Goal: Find specific page/section: Find specific page/section

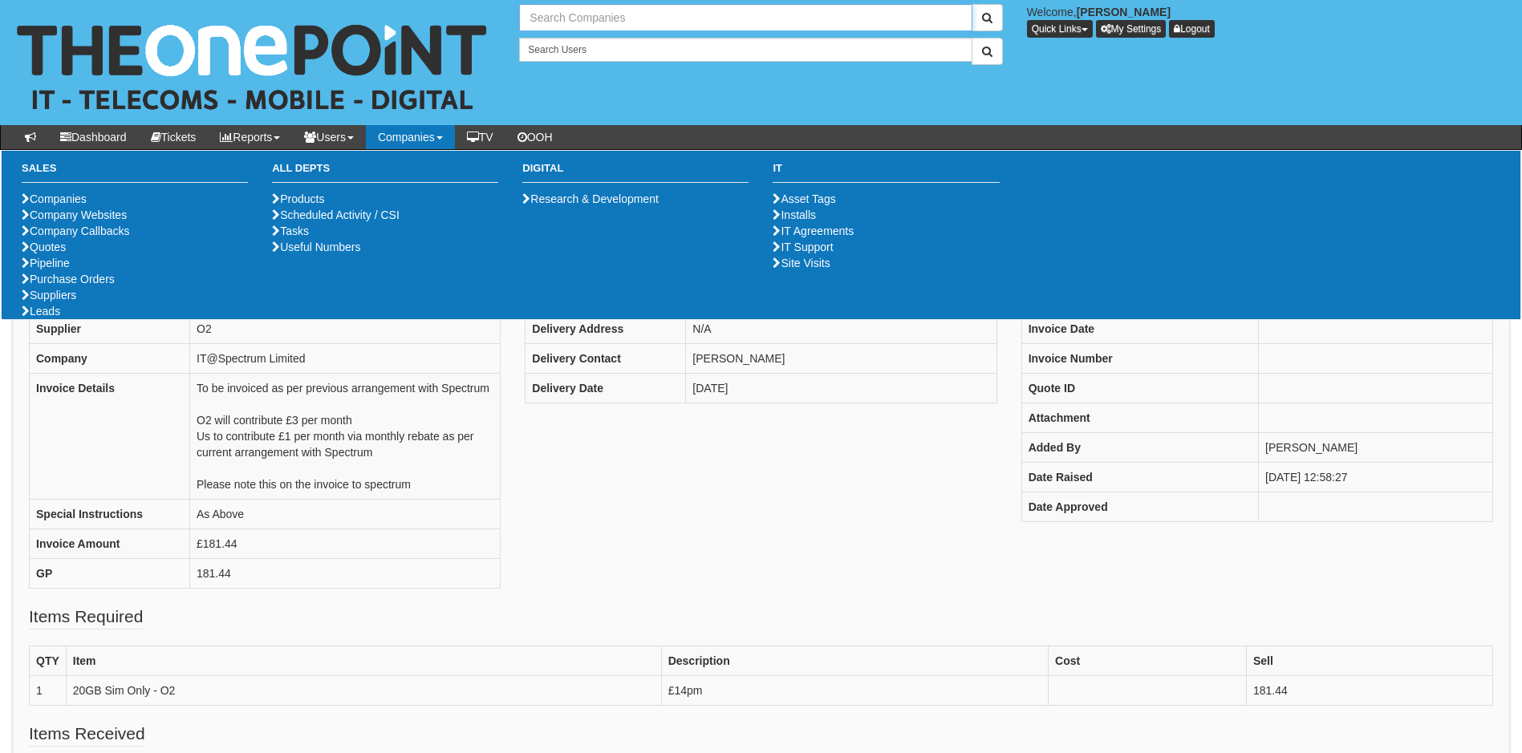
click at [603, 17] on input "text" at bounding box center [745, 17] width 453 height 27
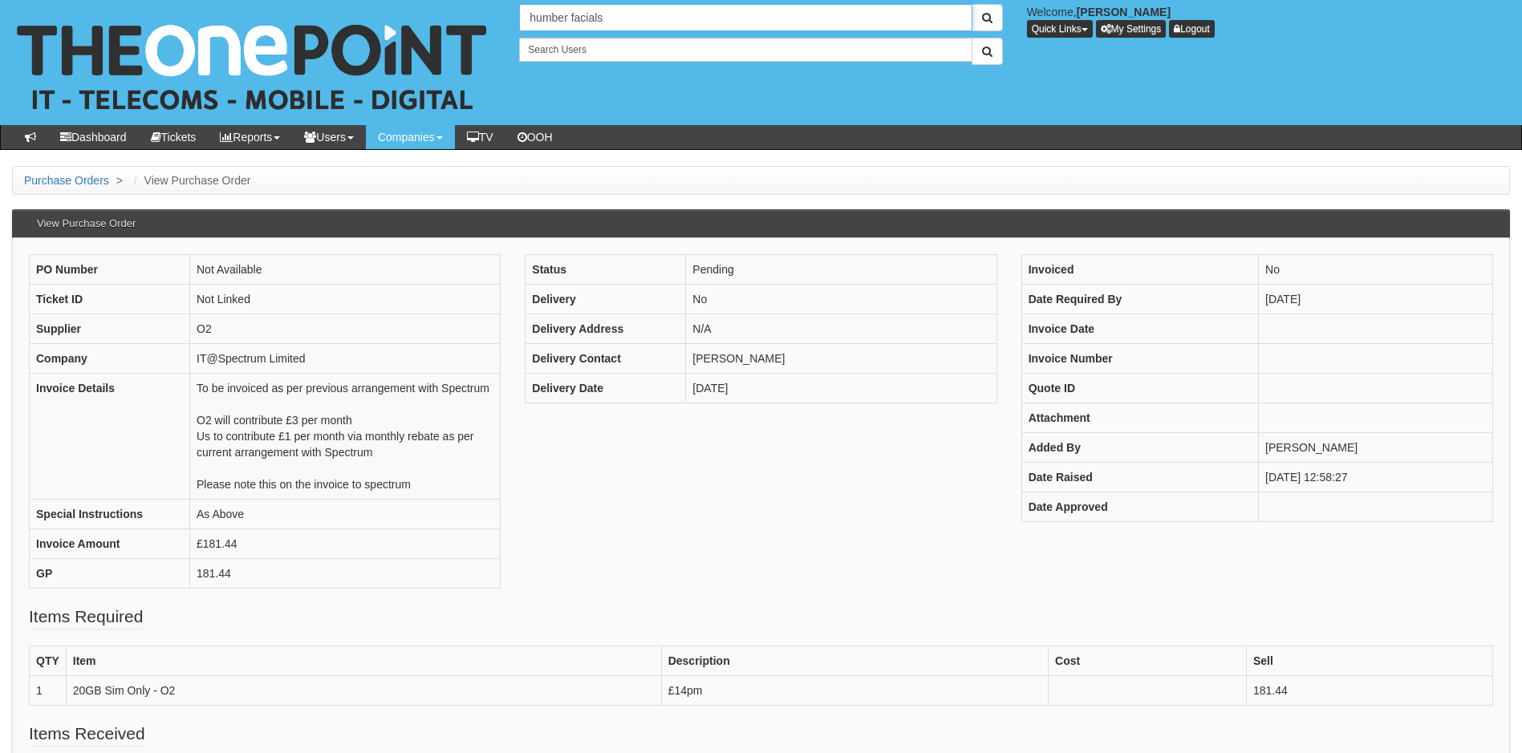
click at [612, 16] on input "humber facials" at bounding box center [745, 17] width 453 height 27
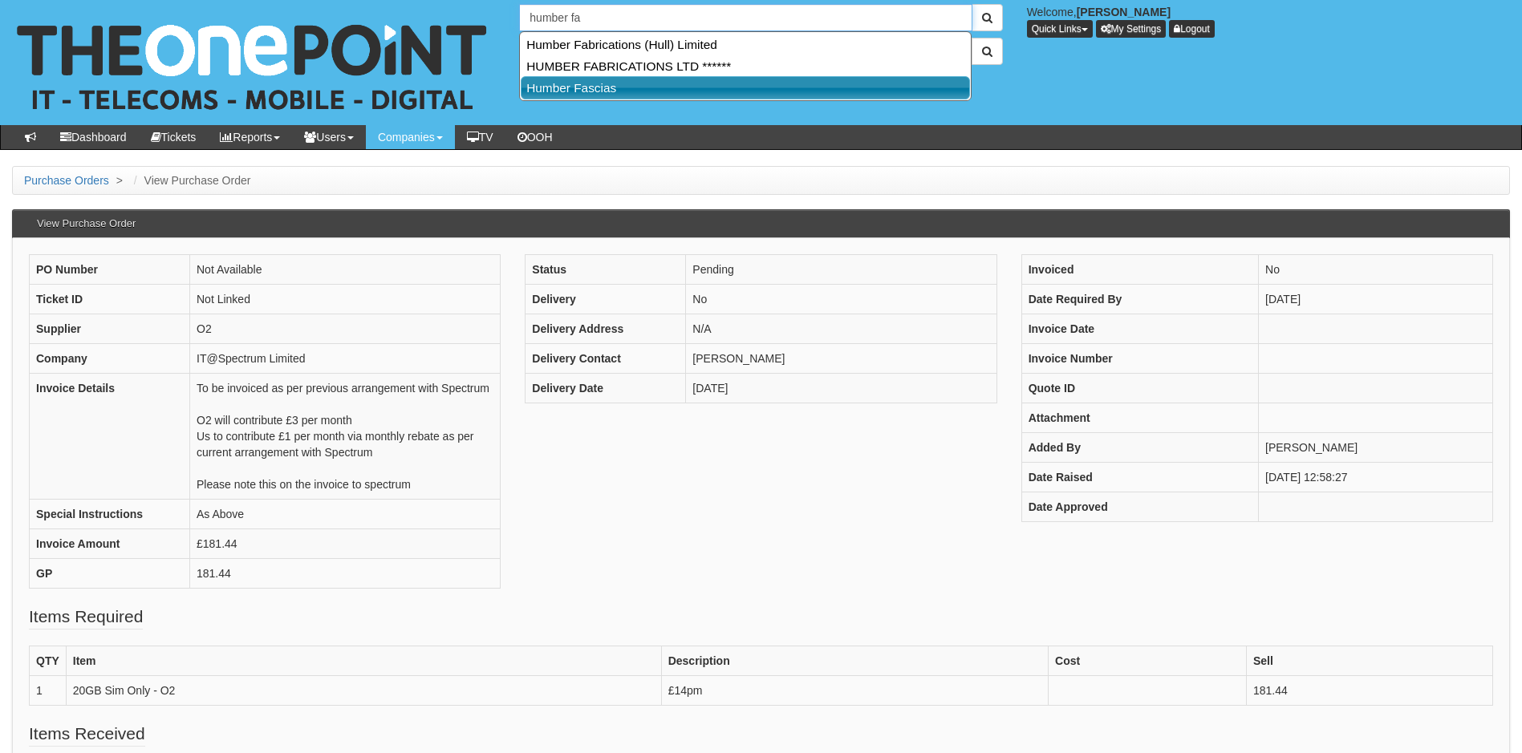
click at [605, 90] on link "Humber Fascias" at bounding box center [745, 87] width 449 height 23
type input "Humber Fascias"
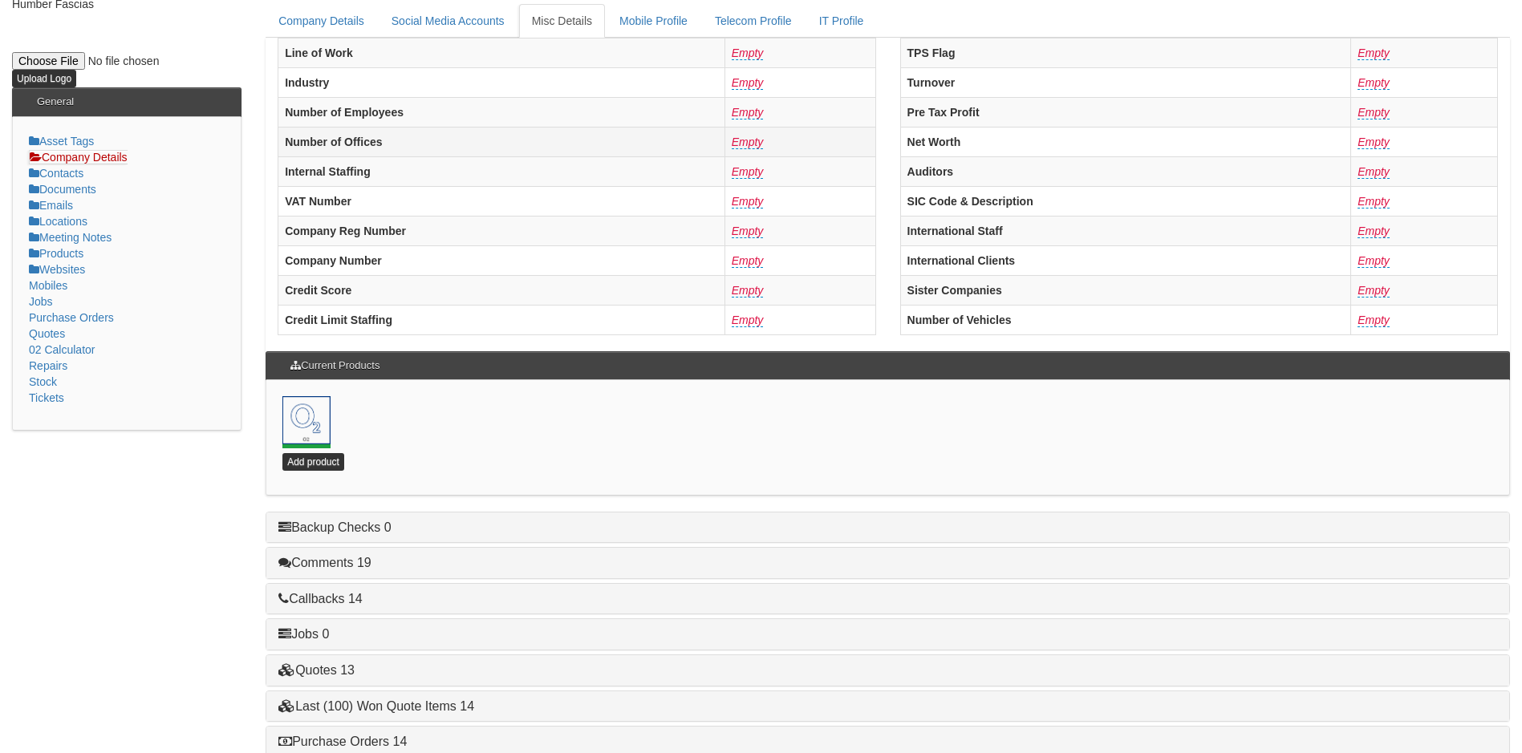
scroll to position [345, 0]
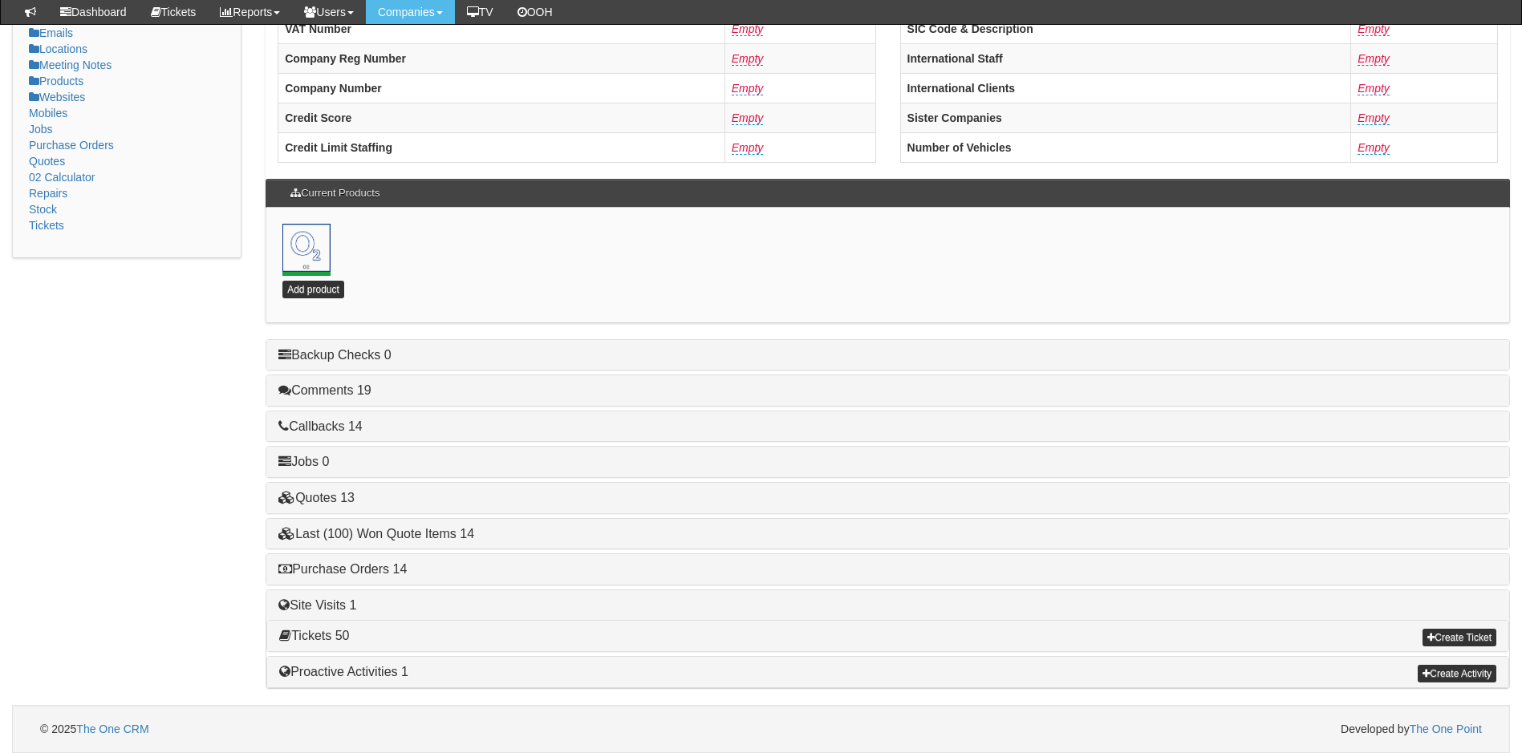
click at [353, 576] on h4 "Purchase Orders 14" at bounding box center [887, 569] width 1219 height 14
click at [363, 567] on link "Purchase Orders 14" at bounding box center [342, 569] width 128 height 14
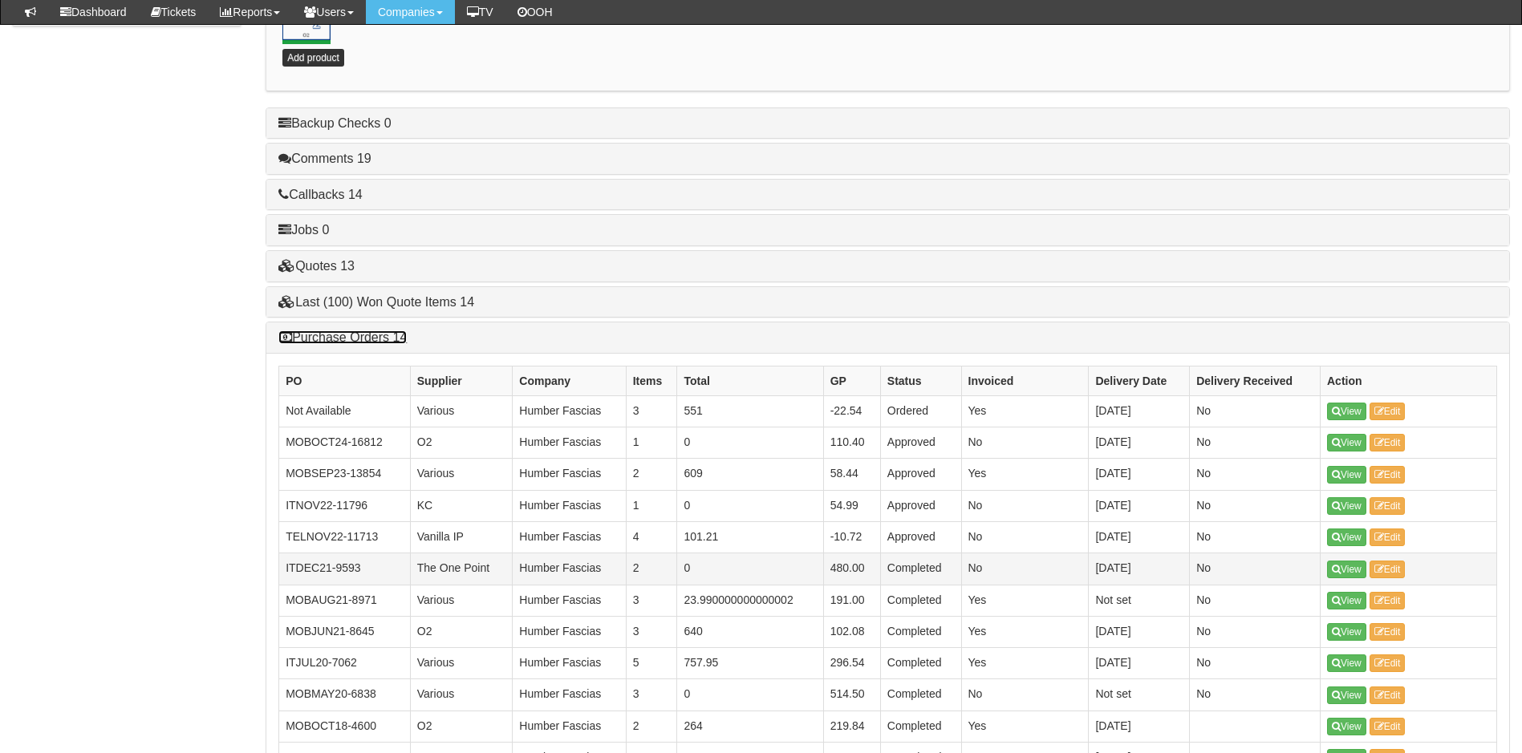
scroll to position [586, 0]
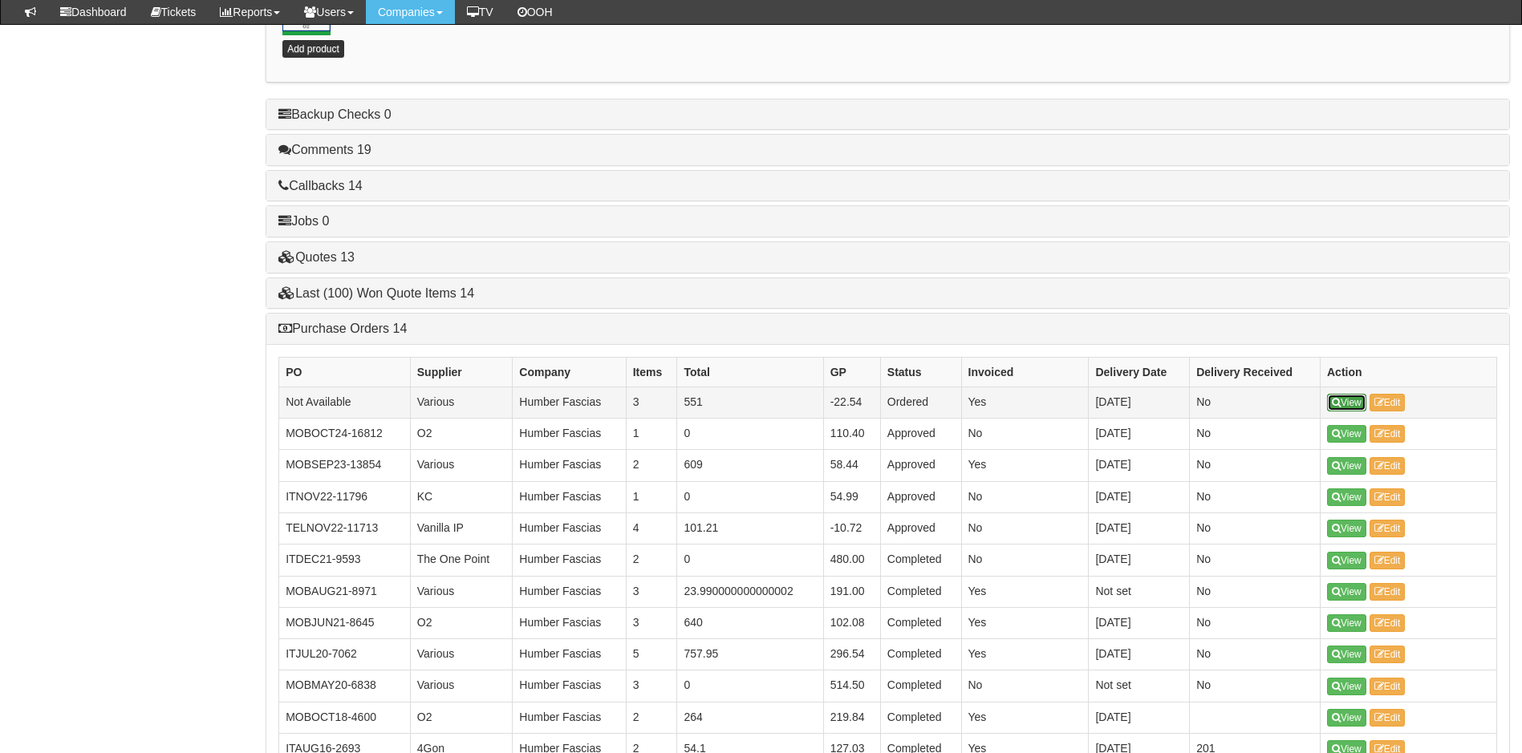
click at [1348, 398] on link "View" at bounding box center [1346, 403] width 39 height 18
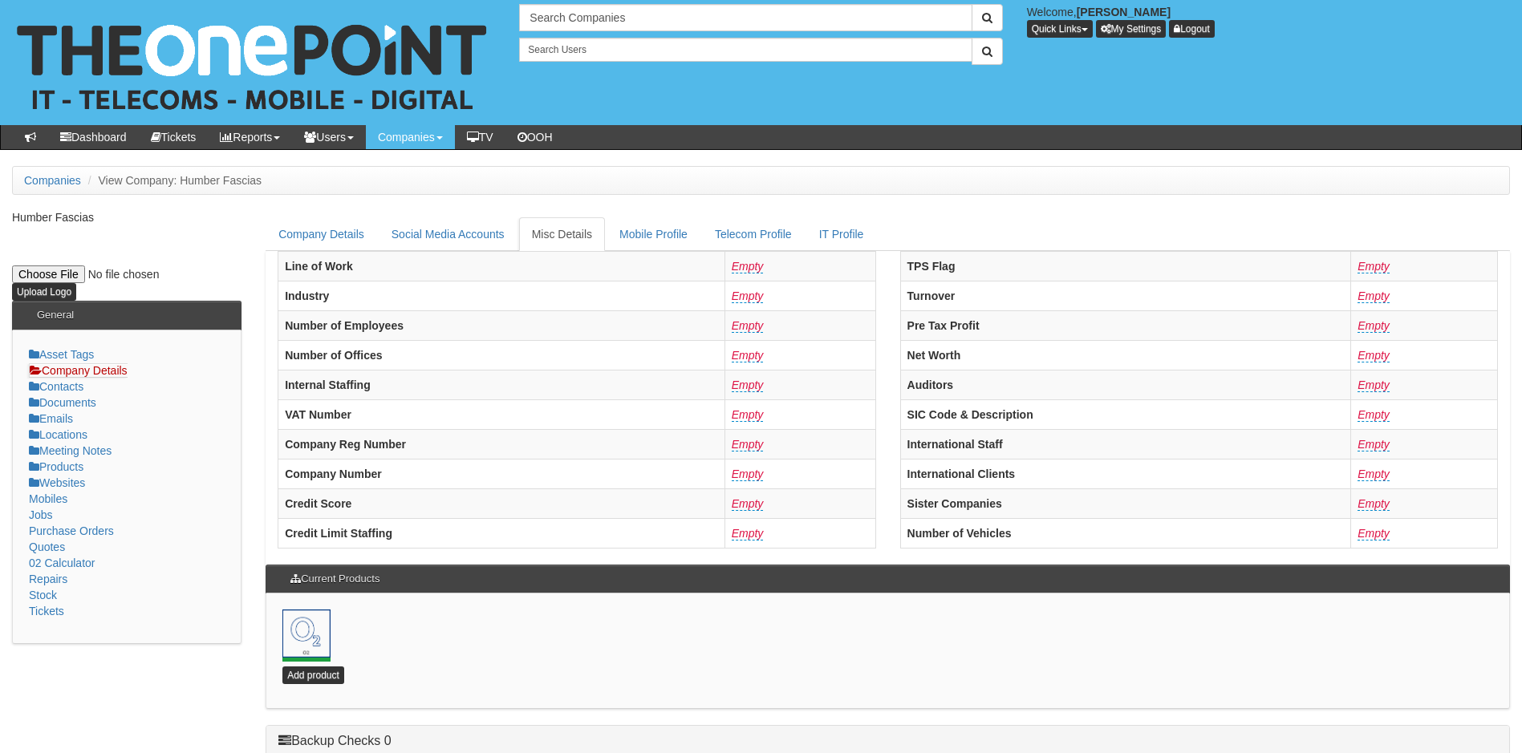
scroll to position [386, 0]
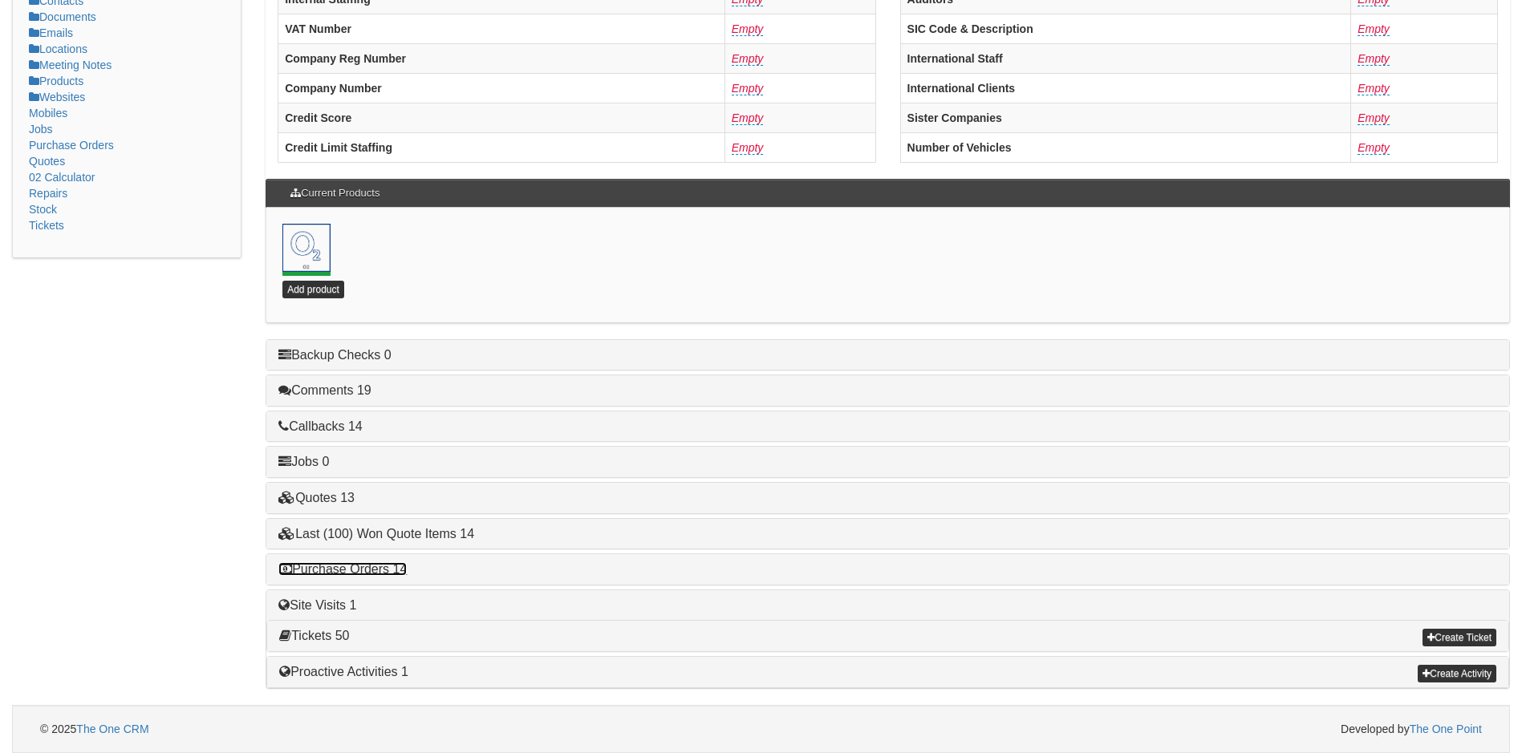
click at [363, 566] on link "Purchase Orders 14" at bounding box center [342, 569] width 128 height 14
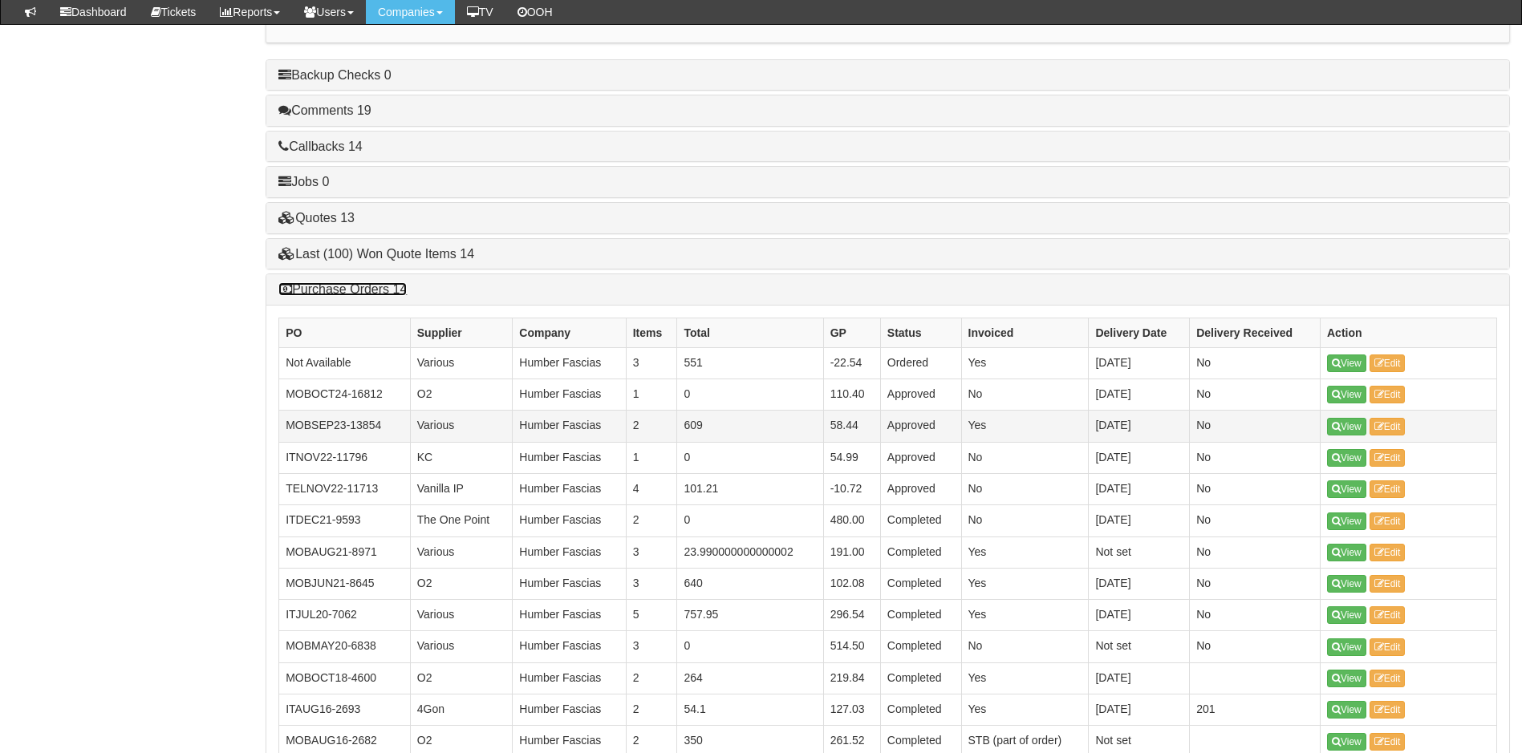
scroll to position [538, 0]
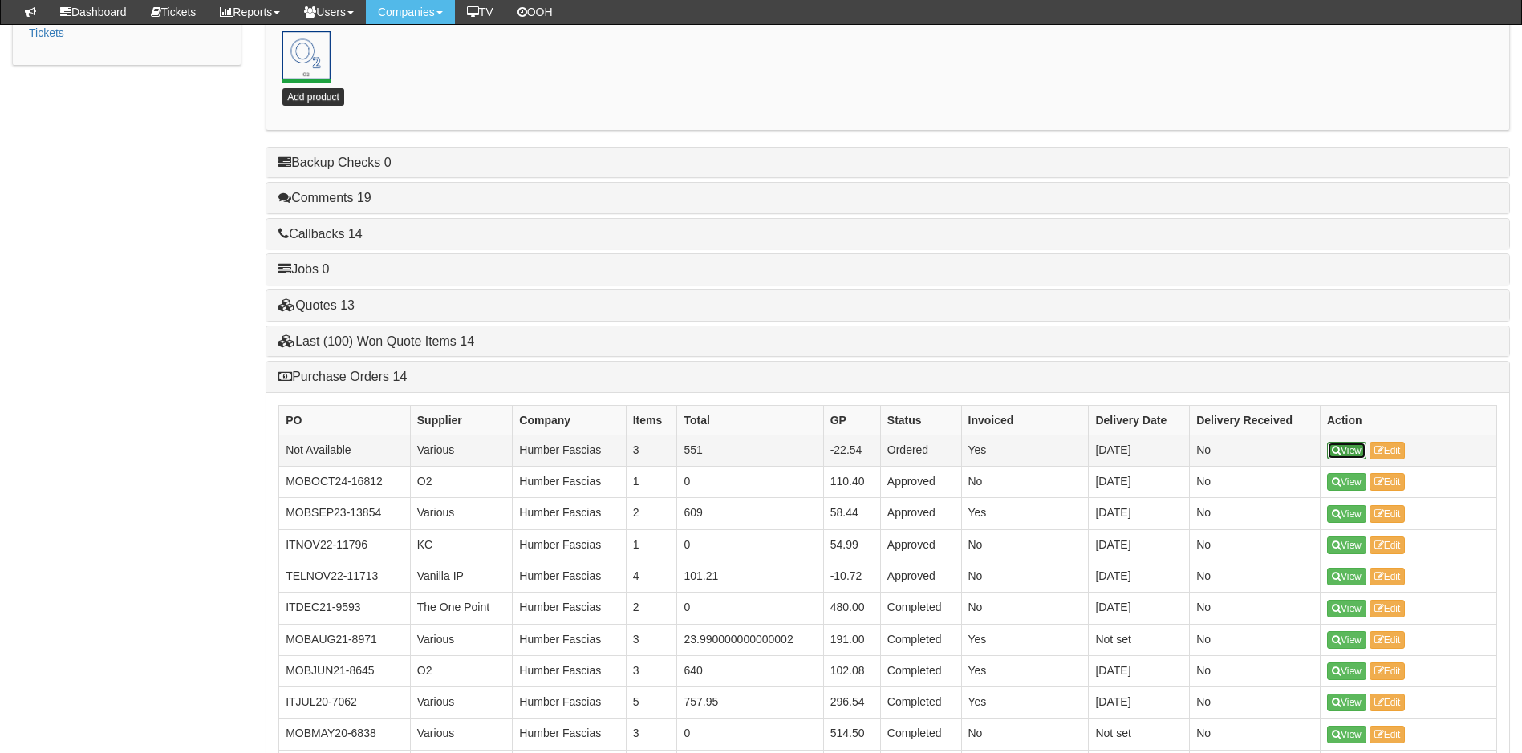
click at [1346, 453] on link "View" at bounding box center [1346, 451] width 39 height 18
